Goal: Obtain resource: Download file/media

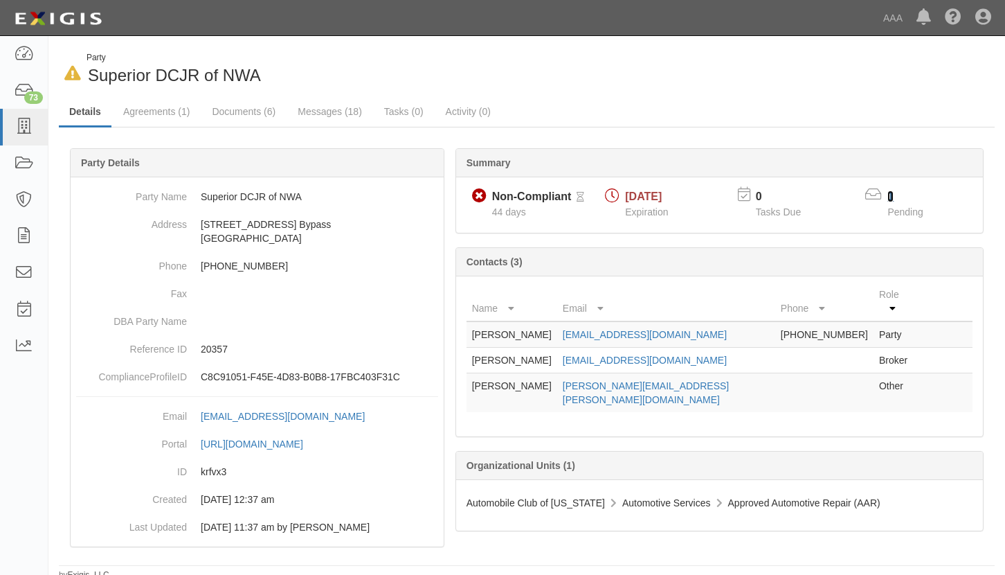
click at [892, 194] on link "1" at bounding box center [891, 196] width 6 height 12
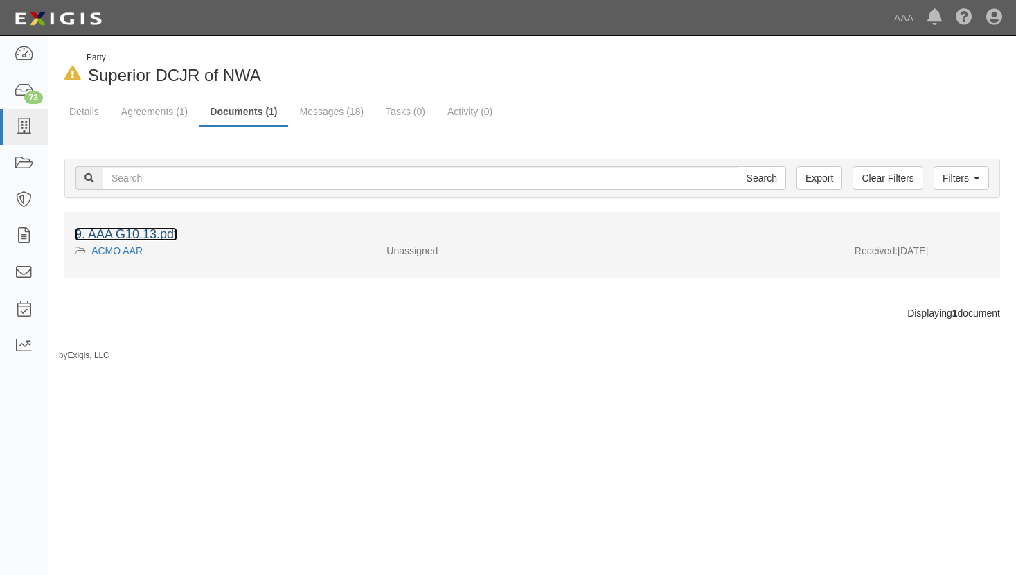
click at [150, 230] on link "9. AAA G10.13.pdf" at bounding box center [126, 234] width 102 height 14
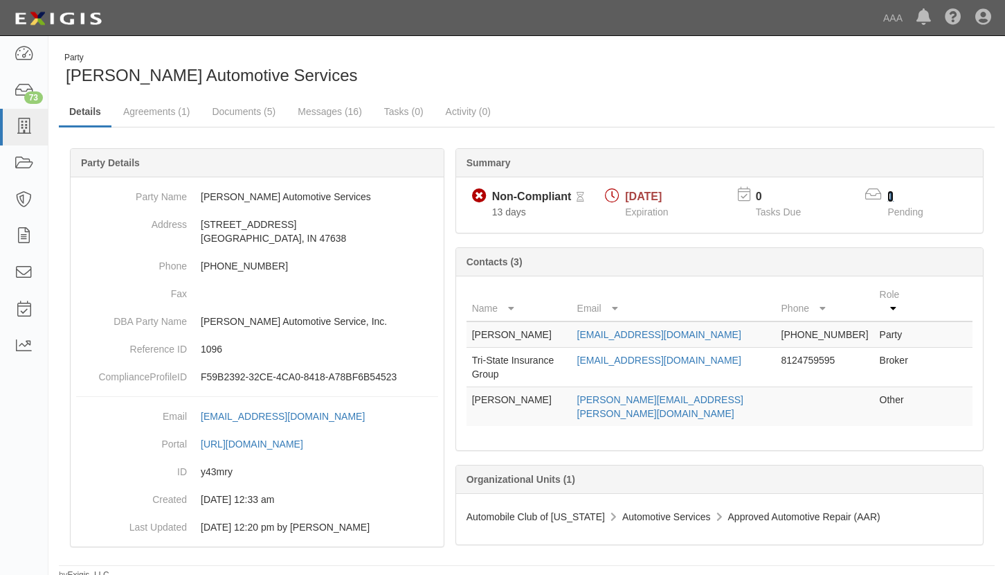
click at [890, 191] on link "1" at bounding box center [891, 196] width 6 height 12
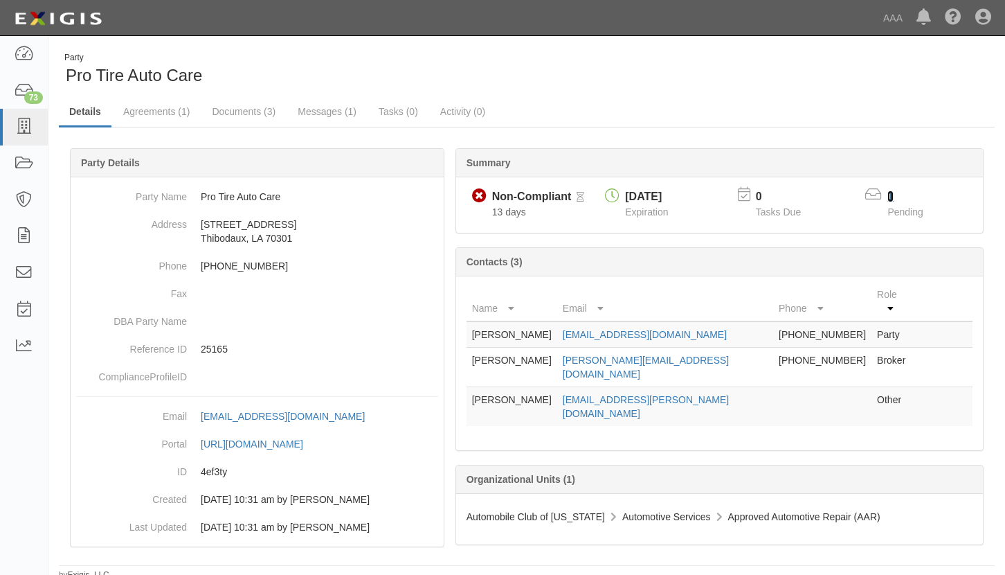
click at [890, 195] on link "1" at bounding box center [891, 196] width 6 height 12
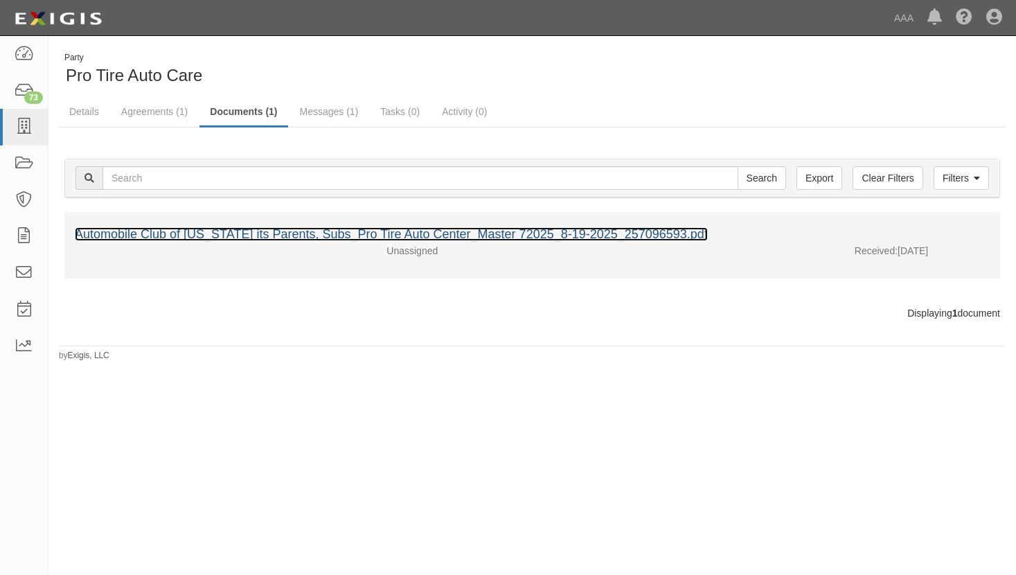
click at [279, 230] on link "Automobile Club of Missouri its Parents, Subs_Pro Tire Auto Center_Master 72025…" at bounding box center [391, 234] width 633 height 14
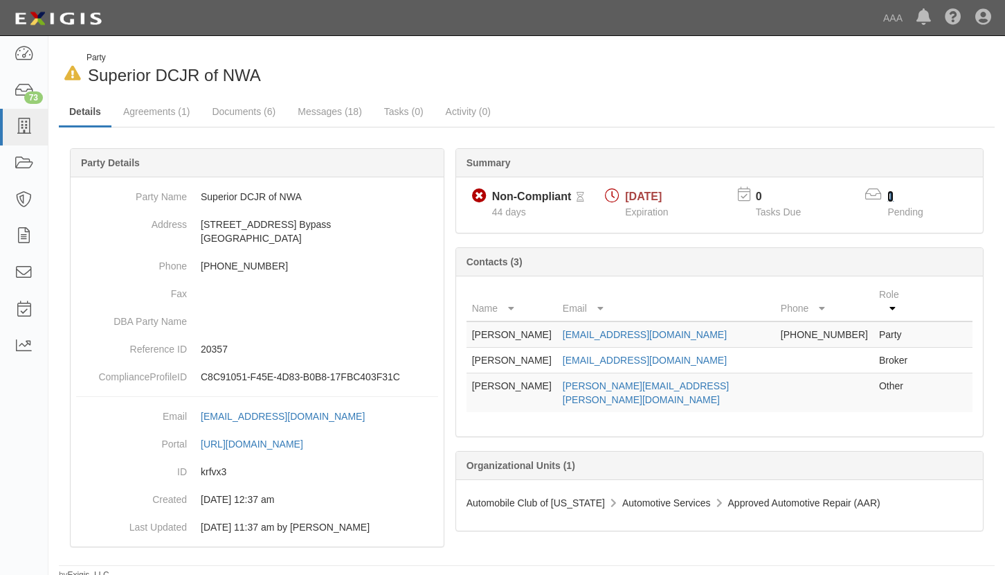
click at [889, 195] on link "1" at bounding box center [891, 196] width 6 height 12
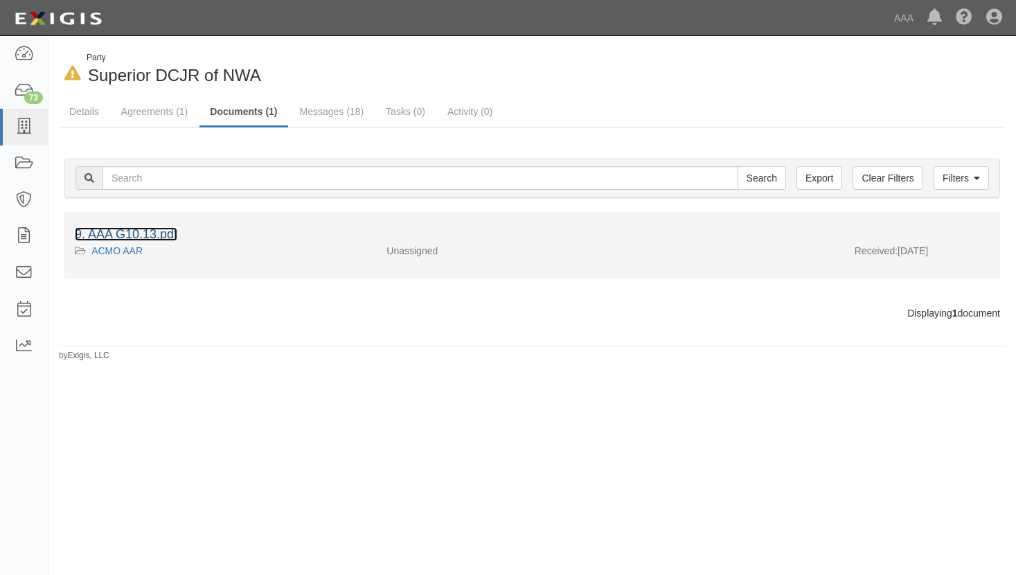
click at [129, 228] on link "9. AAA G10.13.pdf" at bounding box center [126, 234] width 102 height 14
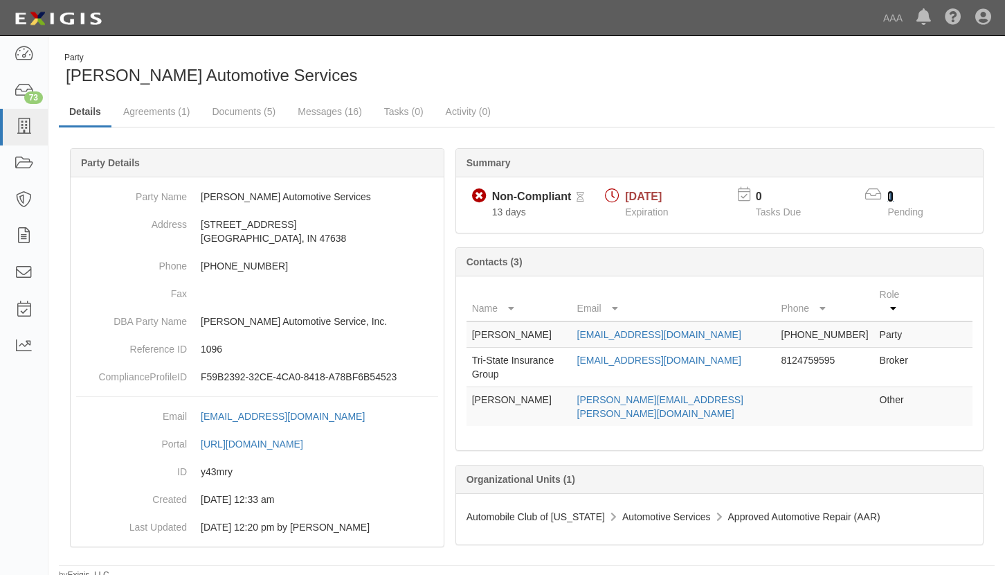
click at [890, 195] on link "1" at bounding box center [891, 196] width 6 height 12
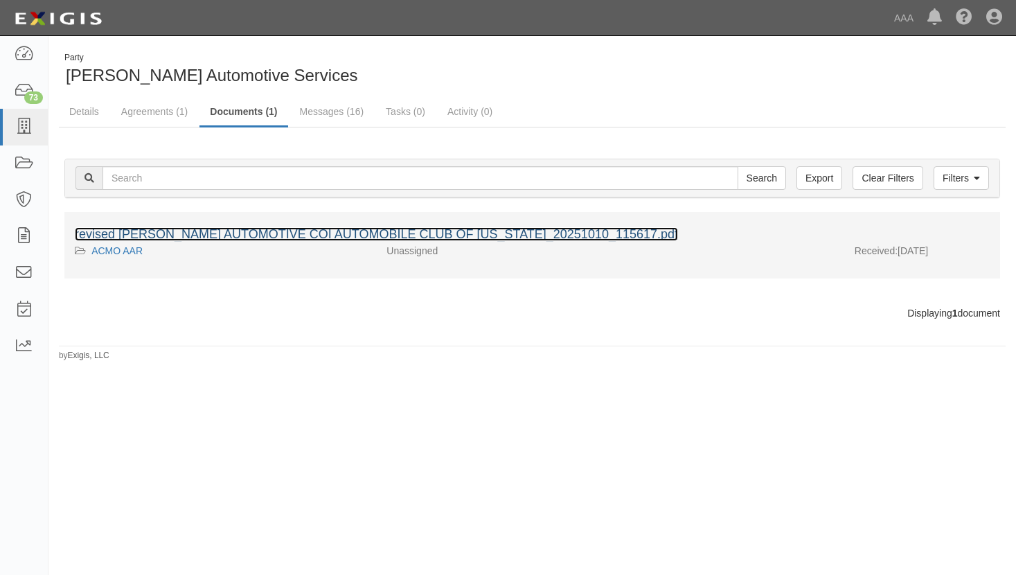
click at [278, 233] on link "revised [PERSON_NAME] AUTOMOTIVE COI AUTOMOBILE CLUB OF [US_STATE]_20251010_115…" at bounding box center [376, 234] width 603 height 14
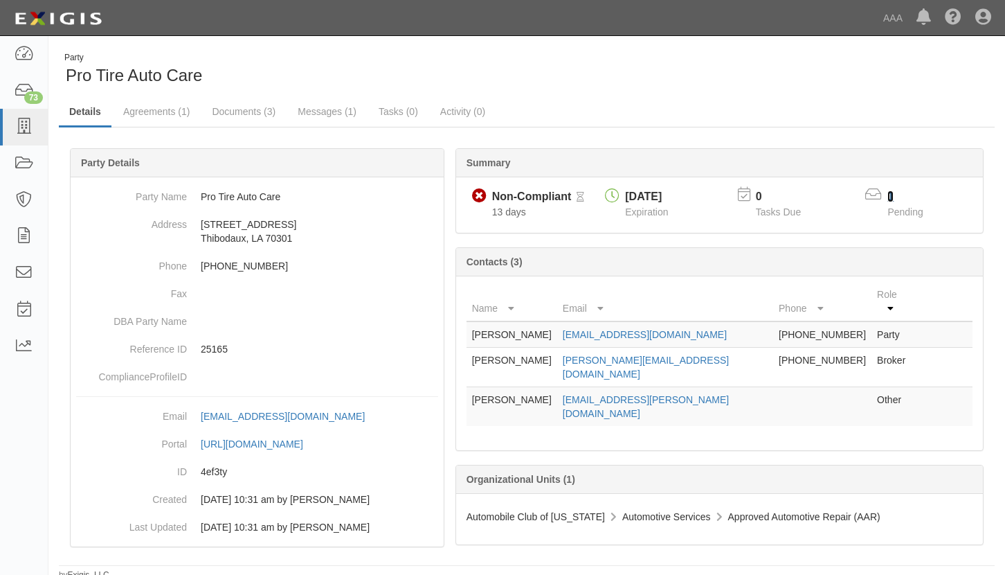
click at [888, 195] on link "1" at bounding box center [891, 196] width 6 height 12
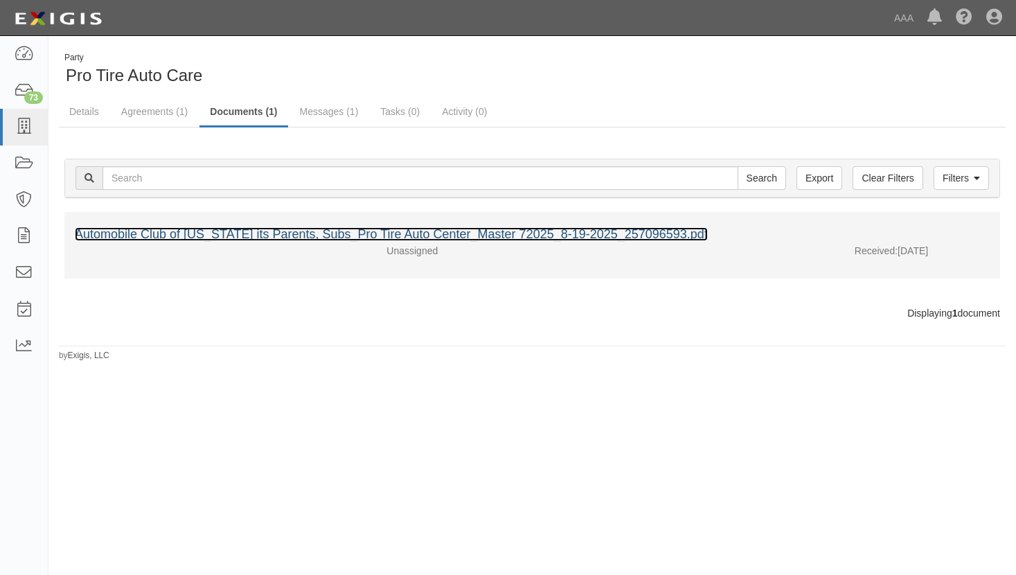
click at [276, 233] on link "Automobile Club of Missouri its Parents, Subs_Pro Tire Auto Center_Master 72025…" at bounding box center [391, 234] width 633 height 14
